Goal: Navigation & Orientation: Understand site structure

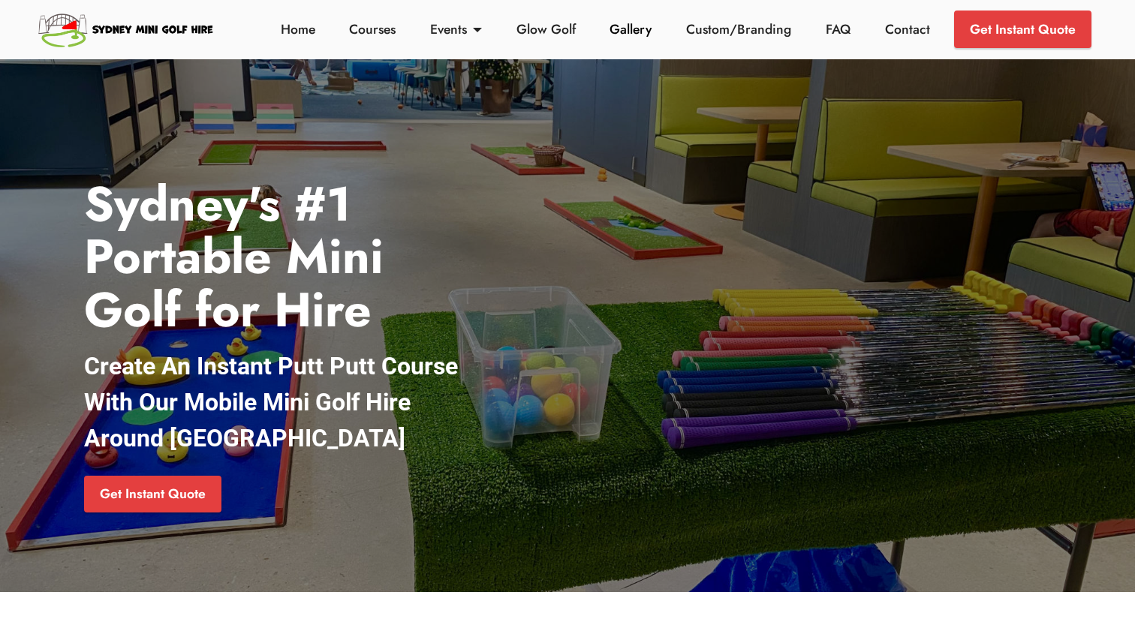
click at [625, 28] on link "Gallery" at bounding box center [631, 30] width 50 height 20
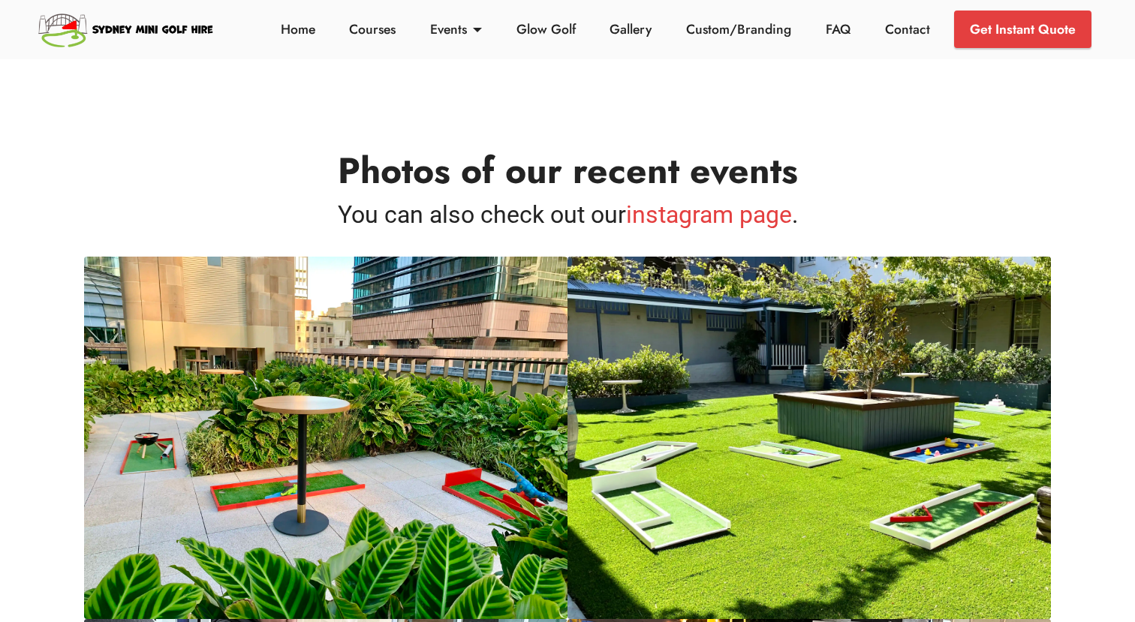
click at [635, 100] on h4 "Photos of our recent events" at bounding box center [567, 131] width 967 height 119
click at [383, 24] on link "Courses" at bounding box center [372, 30] width 55 height 20
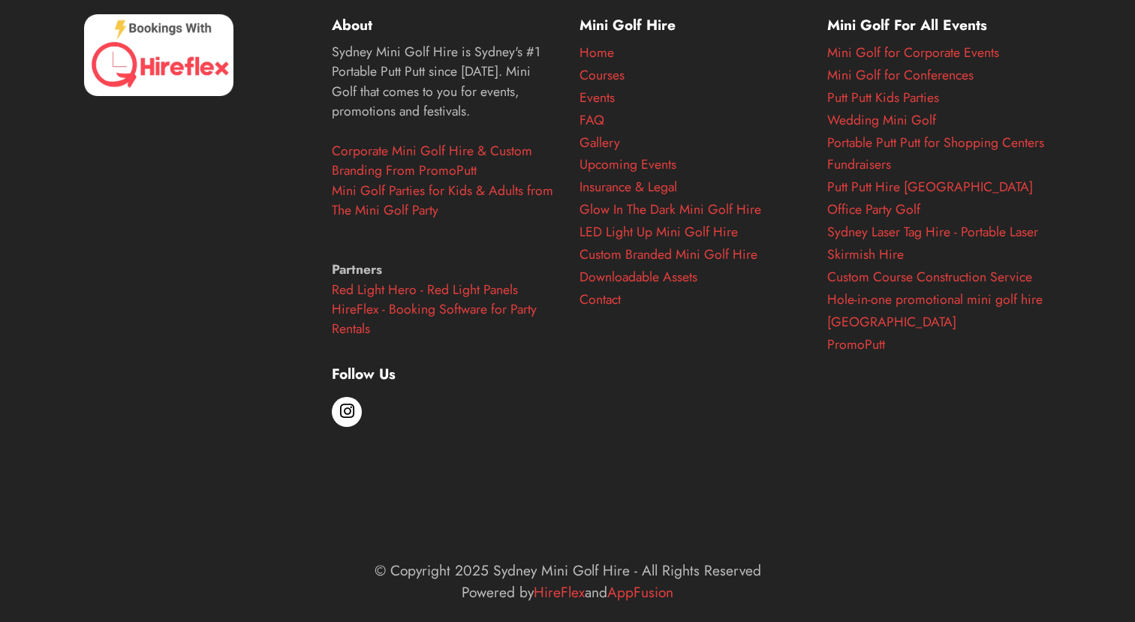
scroll to position [5999, 0]
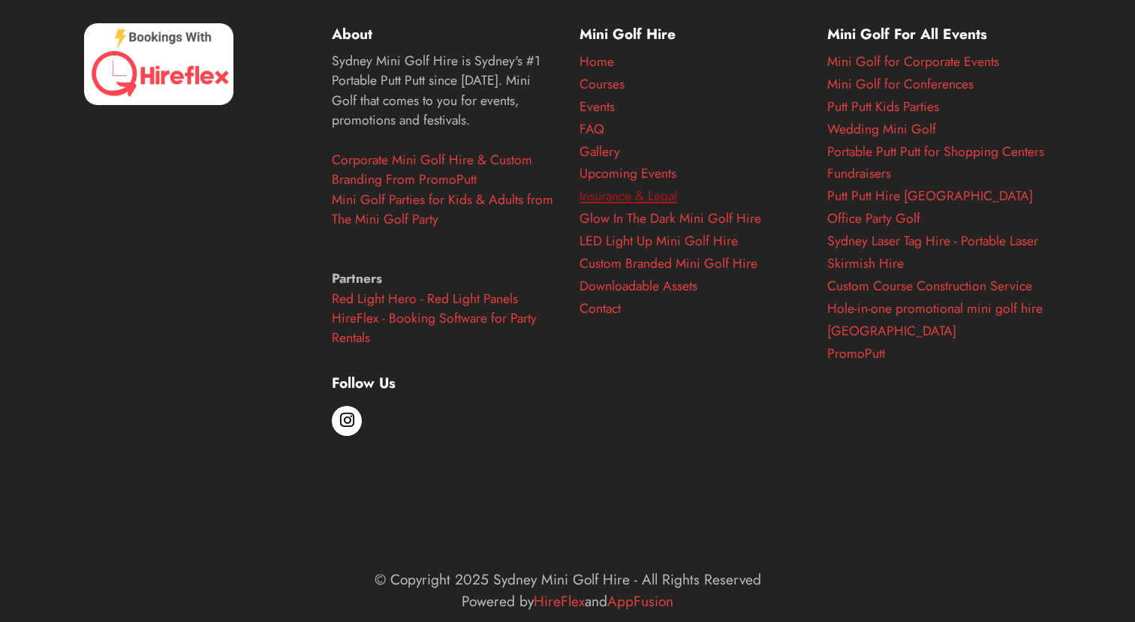
click at [609, 201] on link "Insurance & Legal" at bounding box center [629, 196] width 98 height 20
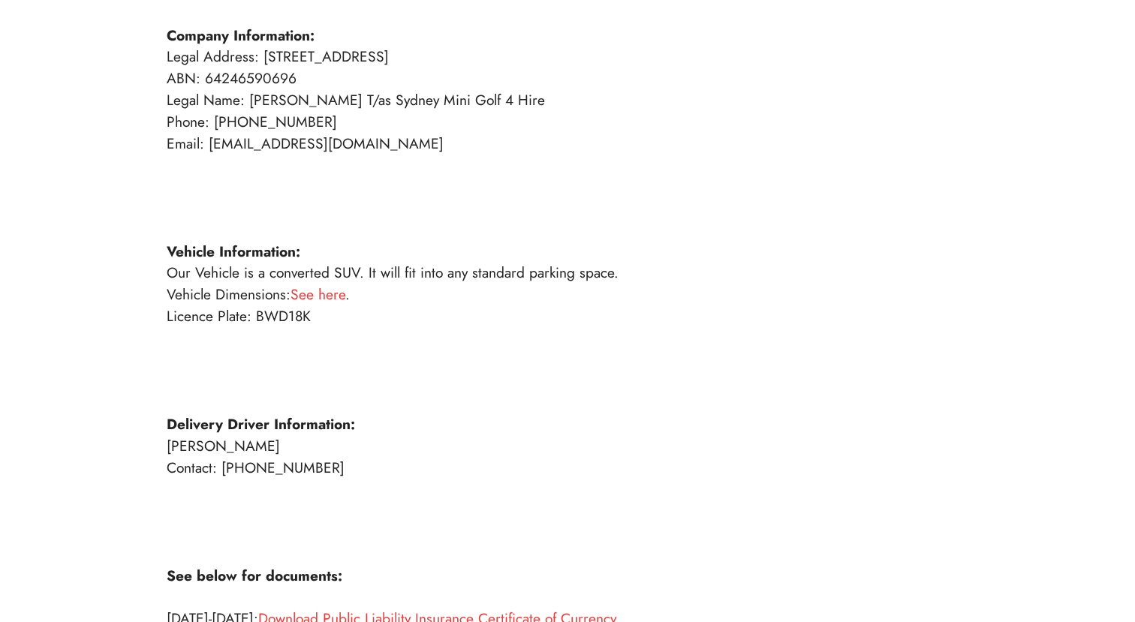
scroll to position [166, 0]
